Goal: Navigation & Orientation: Find specific page/section

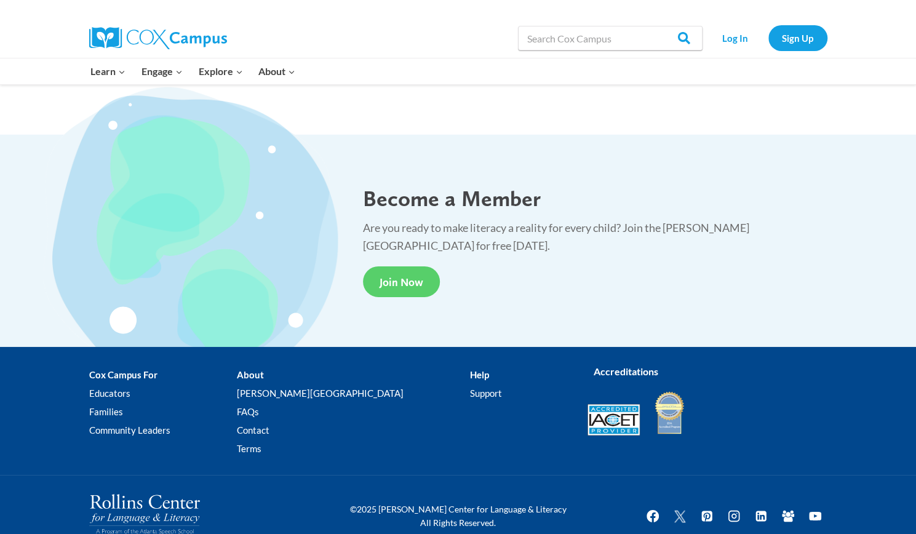
scroll to position [2256, 0]
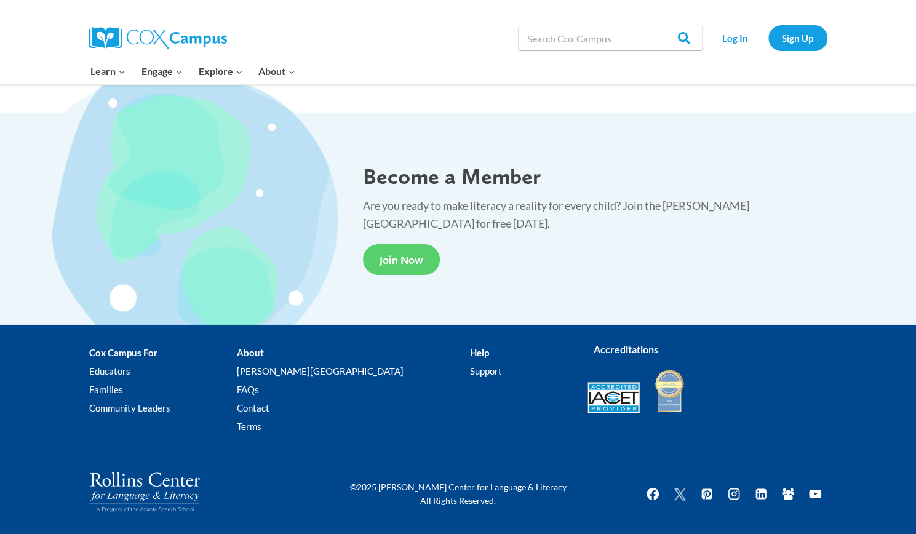
click at [298, 356] on li "About [PERSON_NAME] Campus FAQs Contact Terms" at bounding box center [353, 391] width 233 height 97
click at [289, 352] on li "About [PERSON_NAME] Campus FAQs Contact Terms" at bounding box center [353, 391] width 233 height 97
click at [291, 351] on li "About [PERSON_NAME] Campus FAQs Contact Terms" at bounding box center [353, 391] width 233 height 97
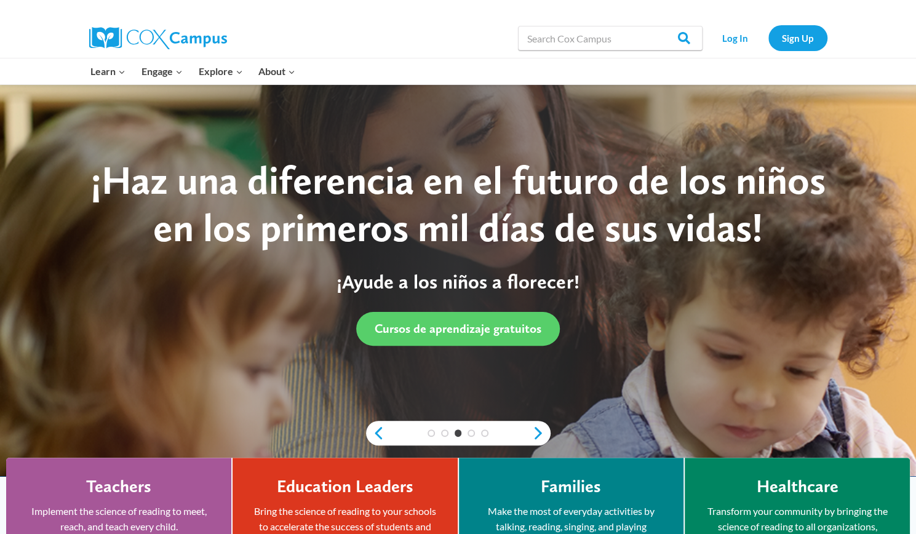
scroll to position [0, 0]
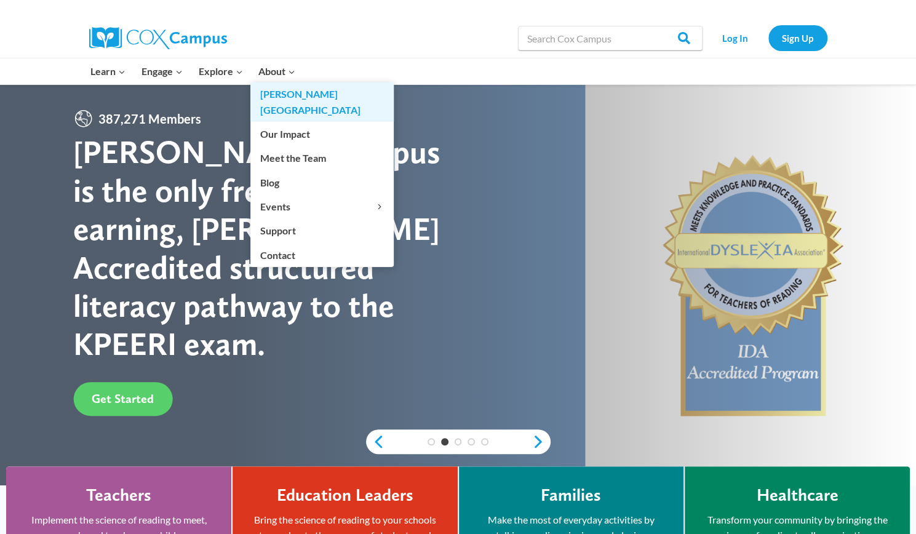
click at [285, 93] on link "[PERSON_NAME][GEOGRAPHIC_DATA]" at bounding box center [321, 101] width 143 height 39
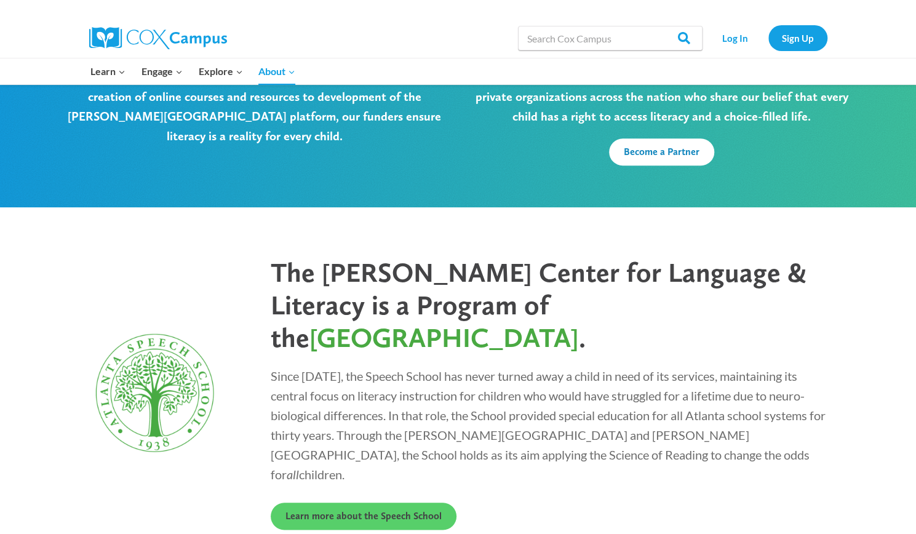
scroll to position [3124, 0]
